Goal: Check status: Check status

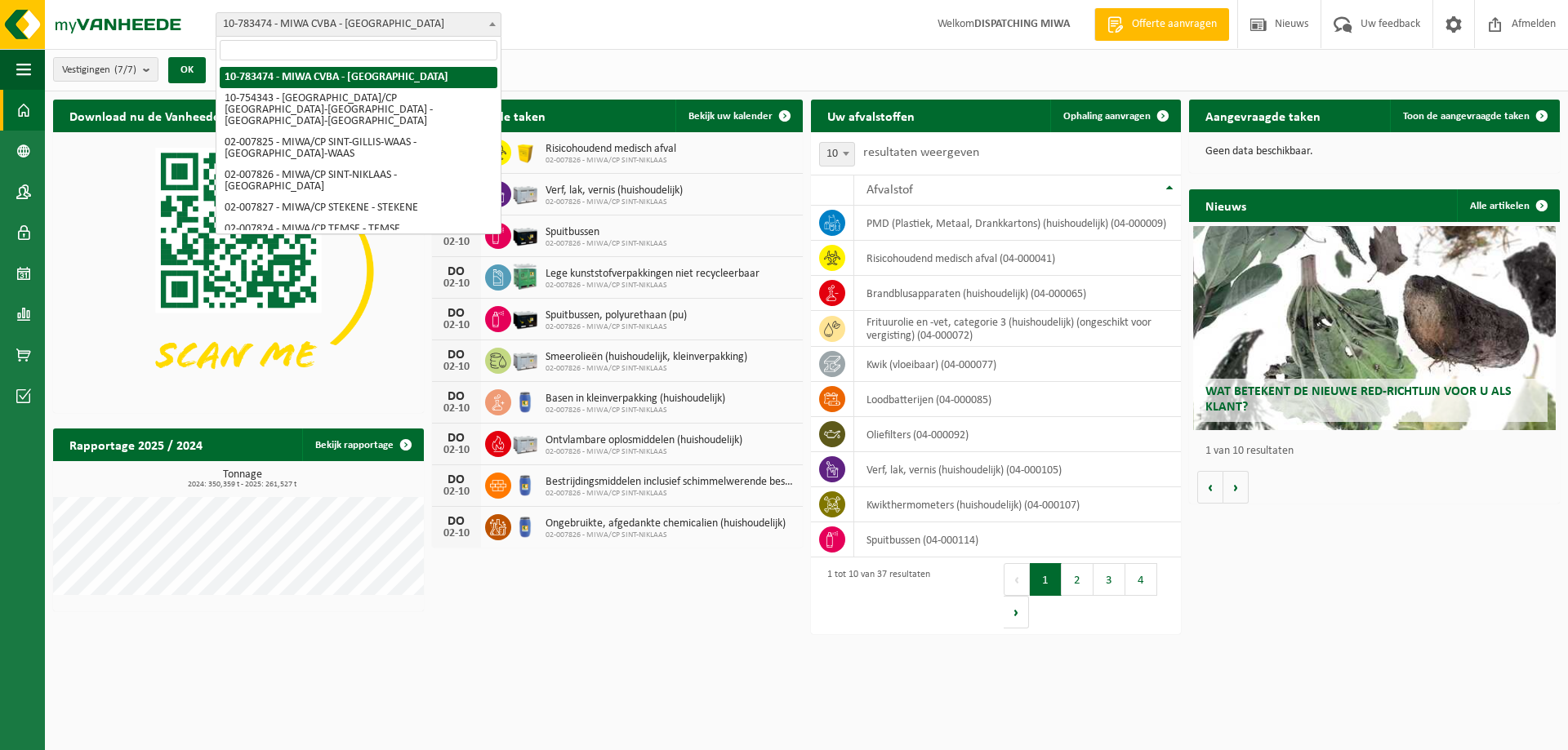
click at [432, 33] on span "10-783474 - MIWA CVBA - [GEOGRAPHIC_DATA]" at bounding box center [359, 24] width 284 height 23
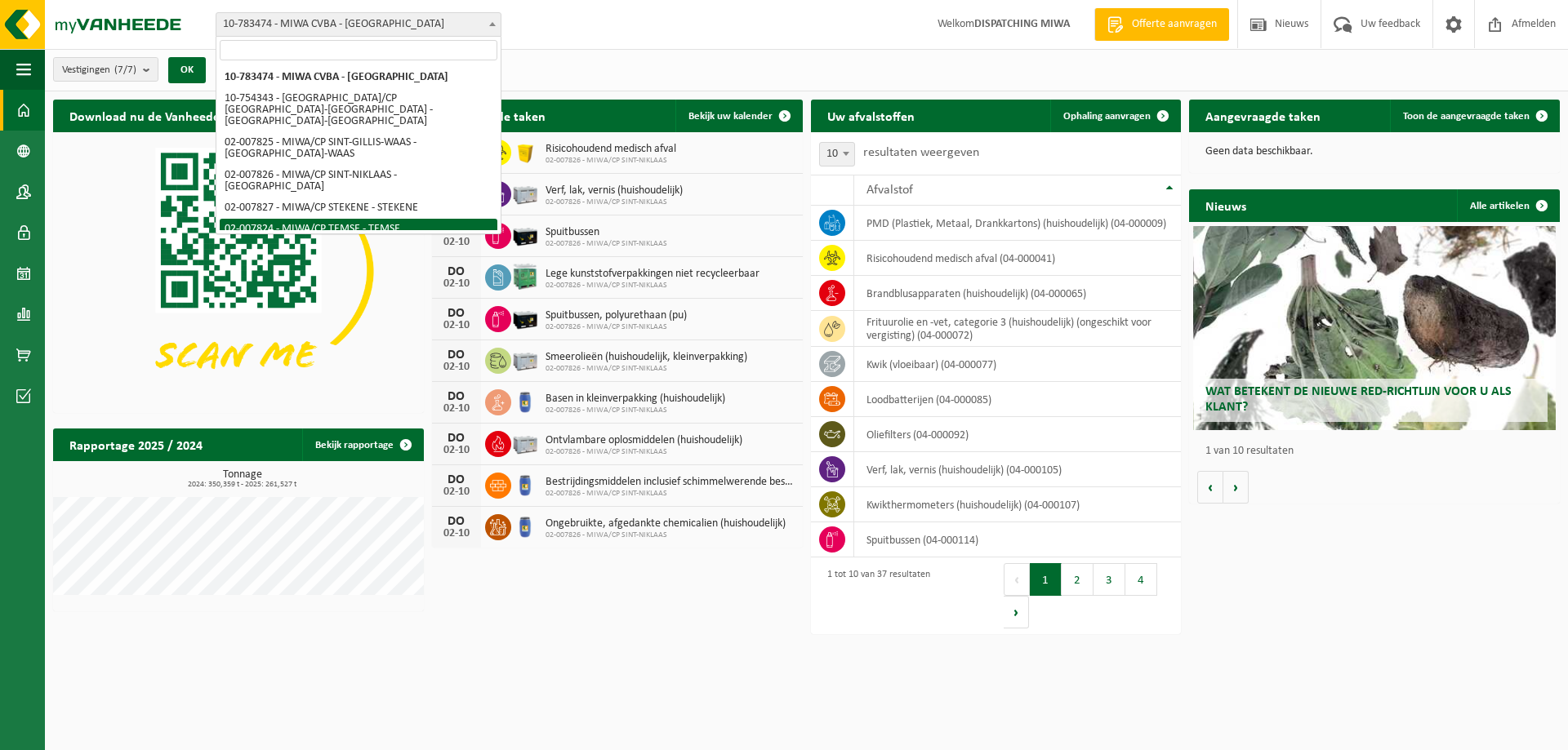
select select "27797"
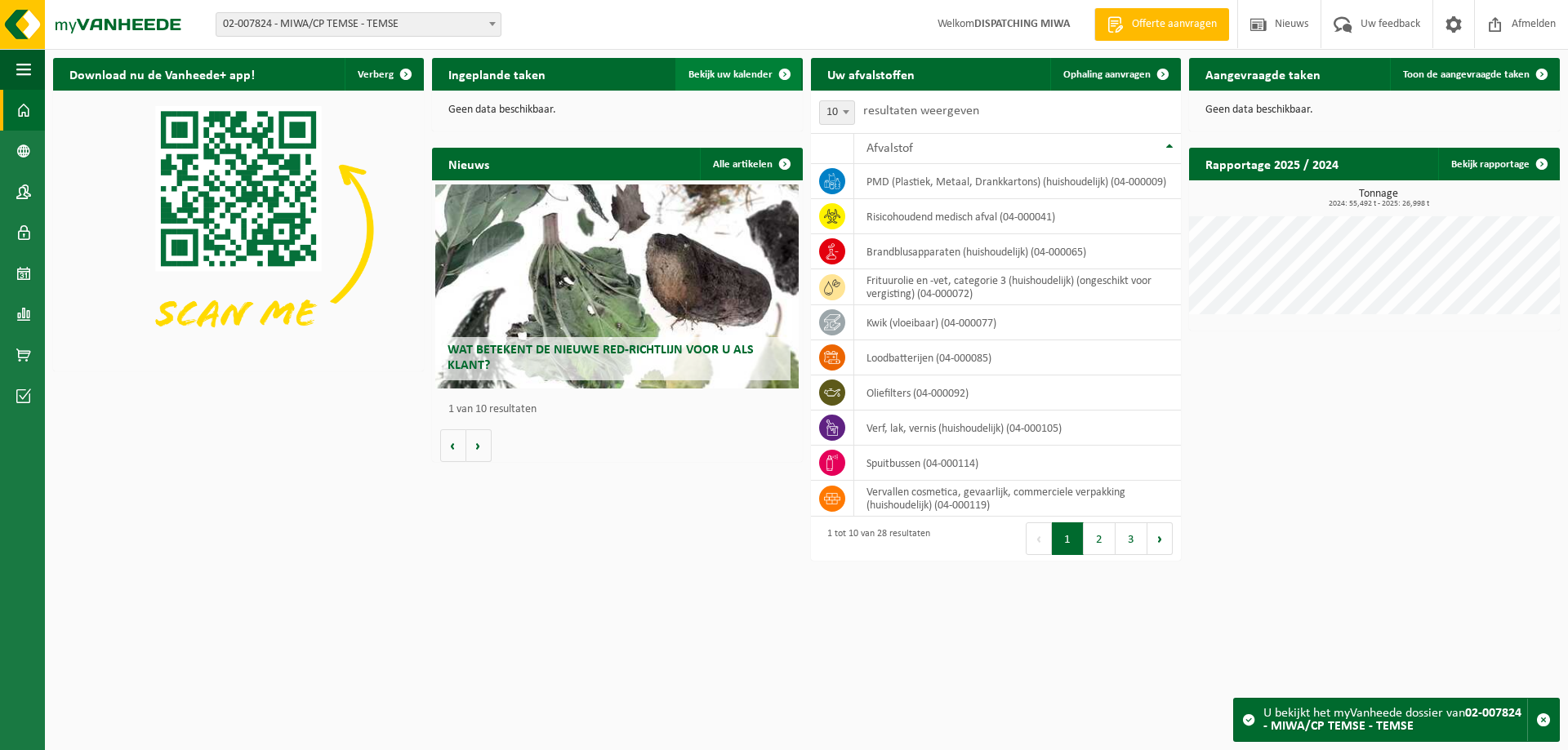
click at [713, 68] on link "Bekijk uw kalender" at bounding box center [738, 74] width 125 height 33
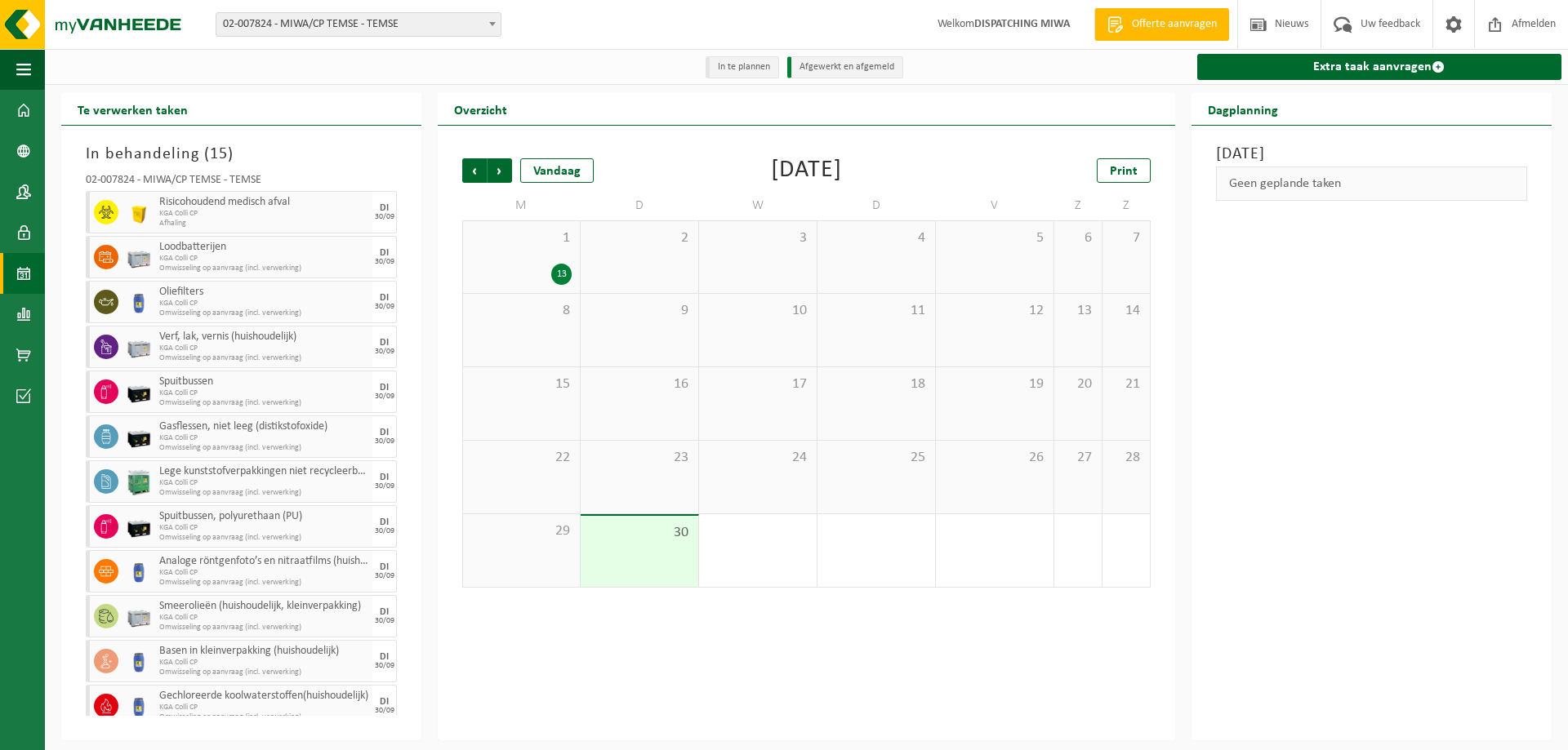
click at [549, 273] on div "13" at bounding box center [521, 273] width 100 height 21
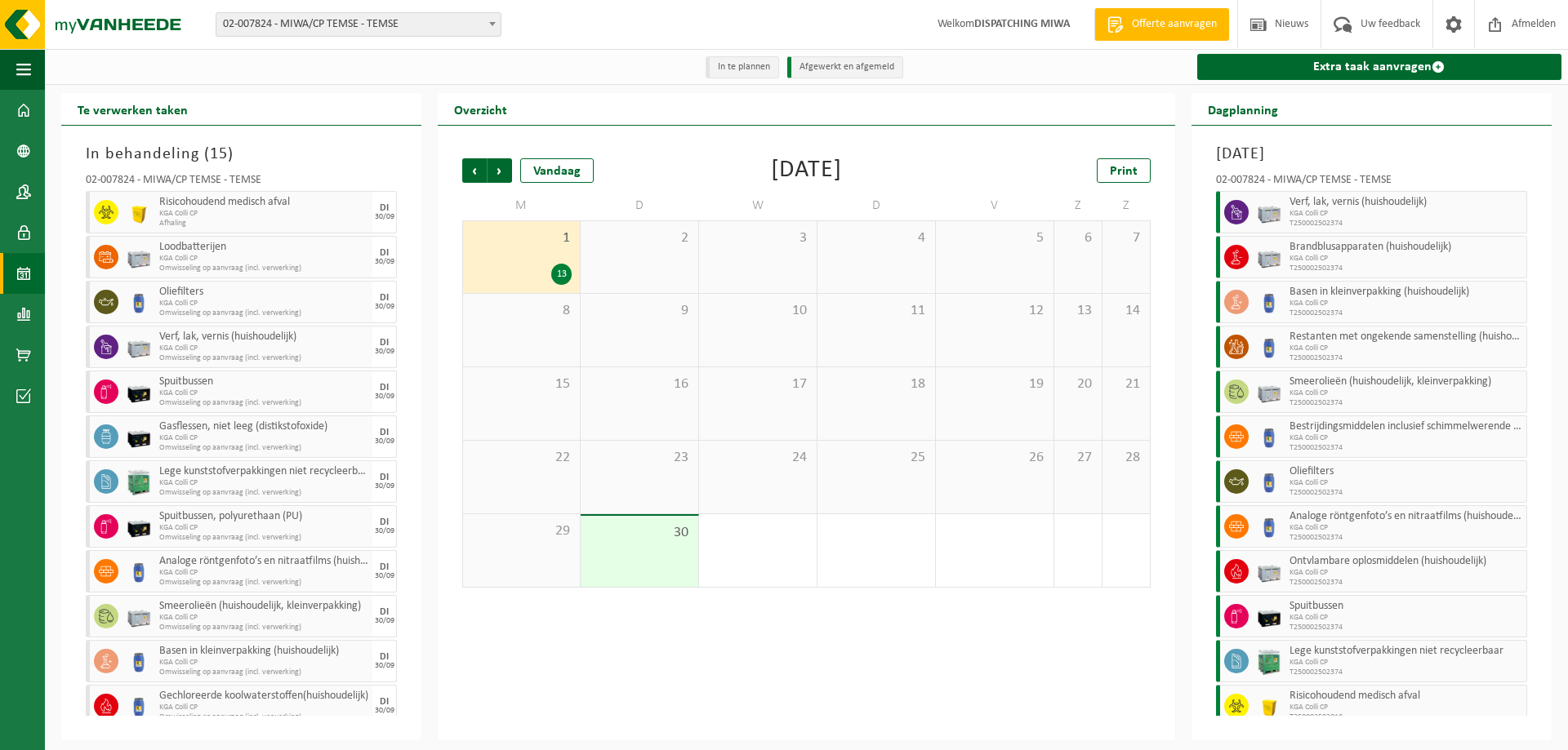
click at [655, 541] on span "30" at bounding box center [639, 533] width 101 height 18
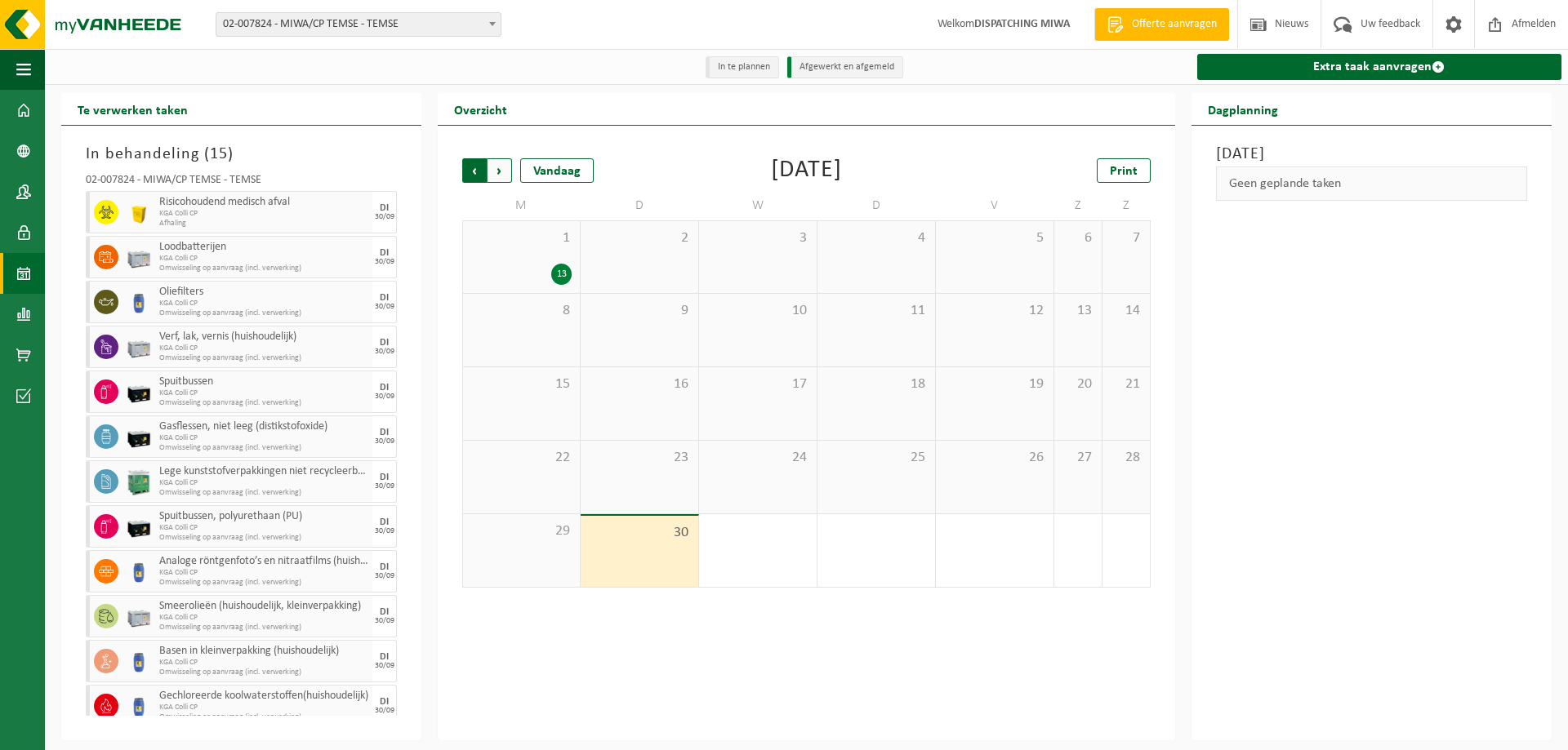
click at [503, 171] on span "Volgende" at bounding box center [499, 170] width 24 height 24
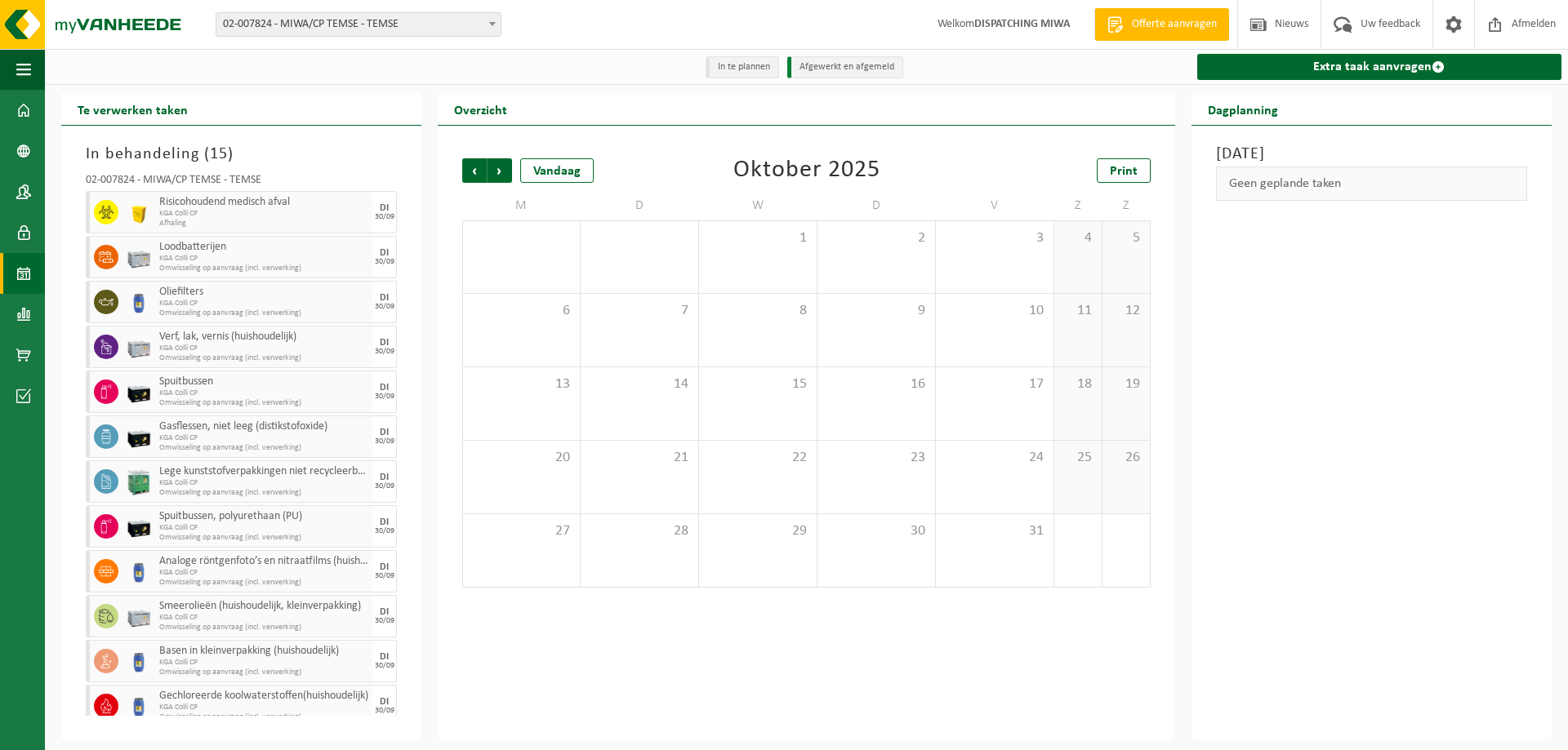
click at [503, 171] on span "Volgende" at bounding box center [499, 170] width 24 height 24
click at [474, 171] on span "Vorige" at bounding box center [474, 170] width 24 height 24
click at [634, 552] on div "30" at bounding box center [639, 551] width 118 height 71
click at [528, 252] on div "1 13" at bounding box center [522, 258] width 117 height 72
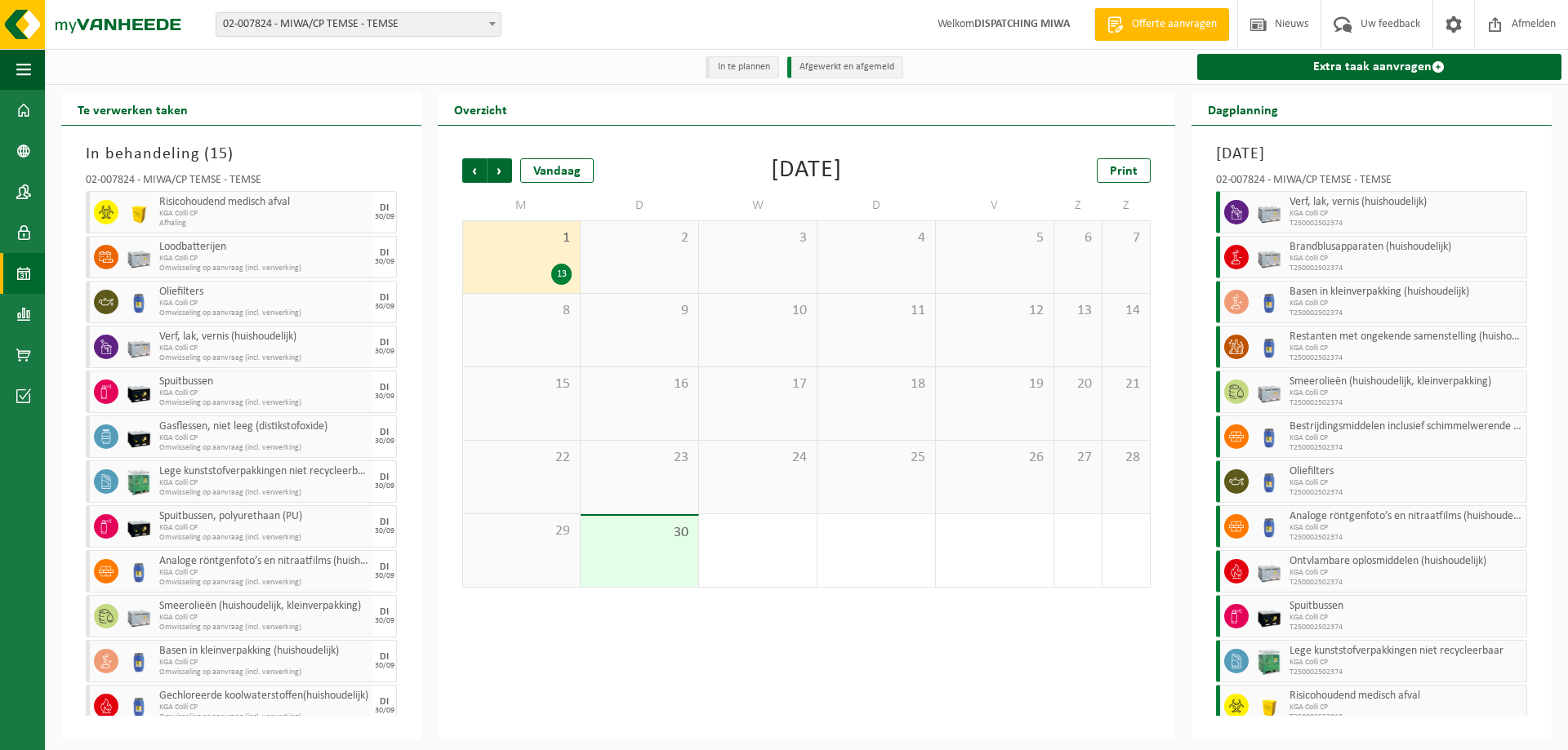
click at [653, 569] on div "30" at bounding box center [639, 551] width 118 height 71
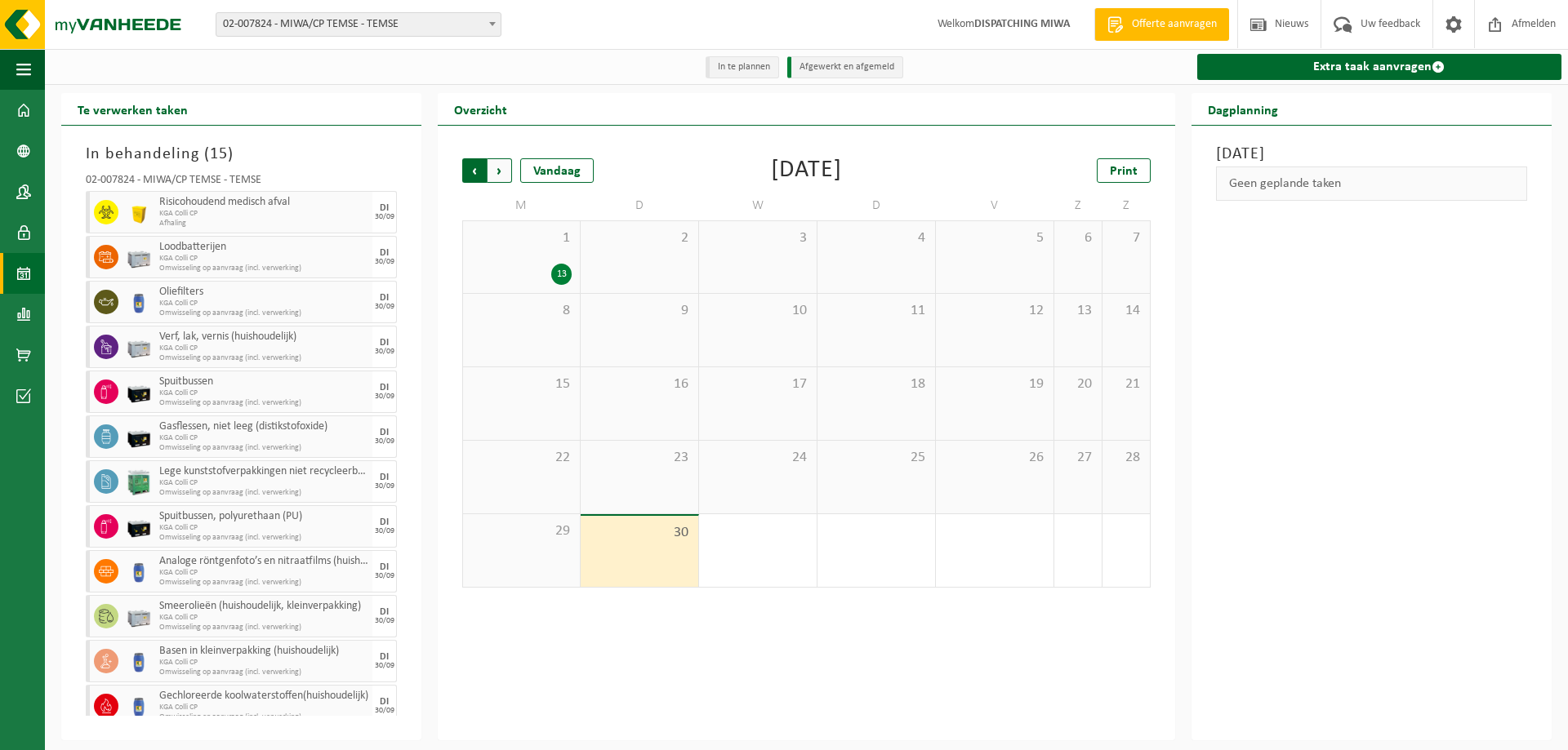
click at [508, 169] on span "Volgende" at bounding box center [499, 170] width 24 height 24
